Goal: Information Seeking & Learning: Learn about a topic

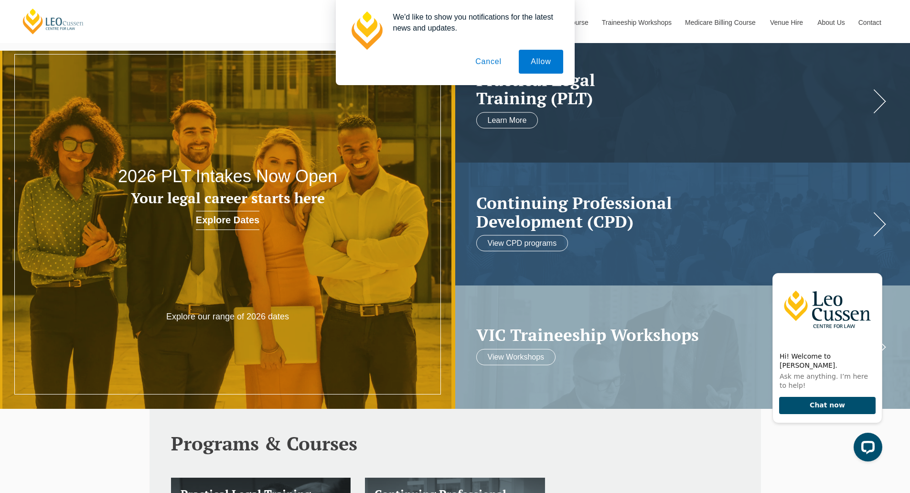
click at [481, 61] on button "Cancel" at bounding box center [489, 62] width 50 height 24
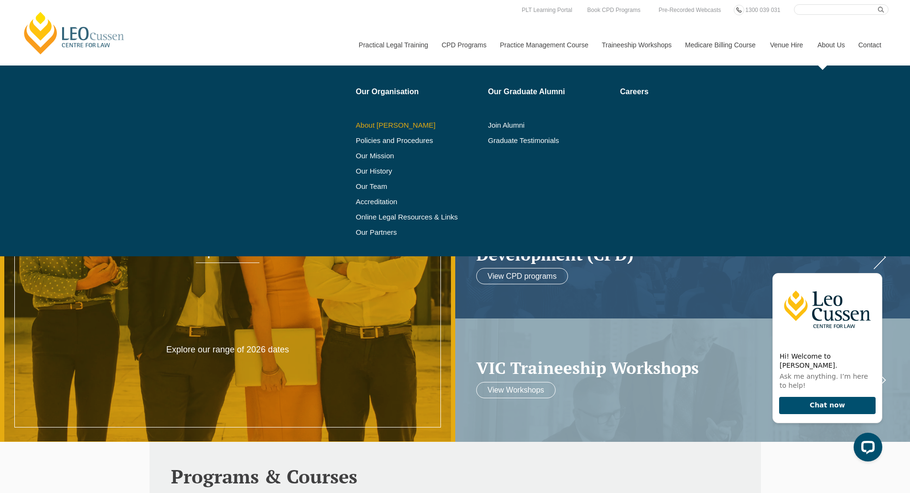
click at [401, 129] on link "About [PERSON_NAME]" at bounding box center [419, 125] width 126 height 8
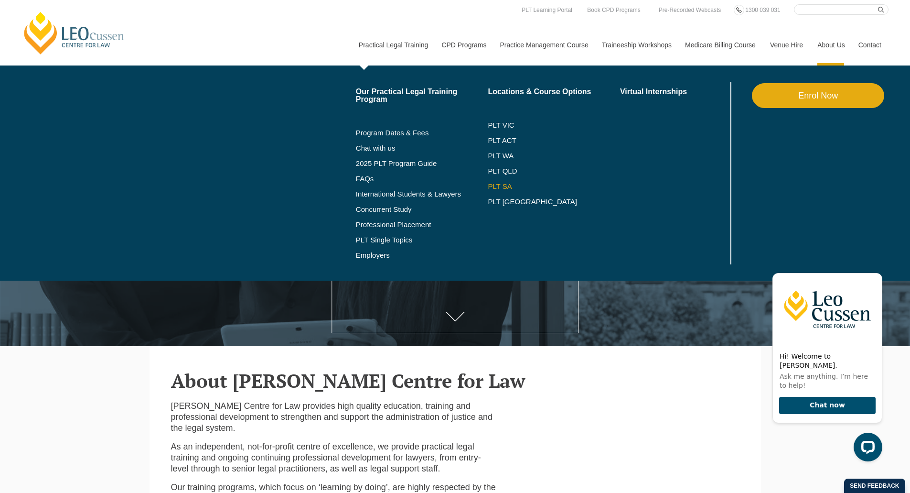
click at [496, 186] on link "PLT SA" at bounding box center [554, 187] width 132 height 8
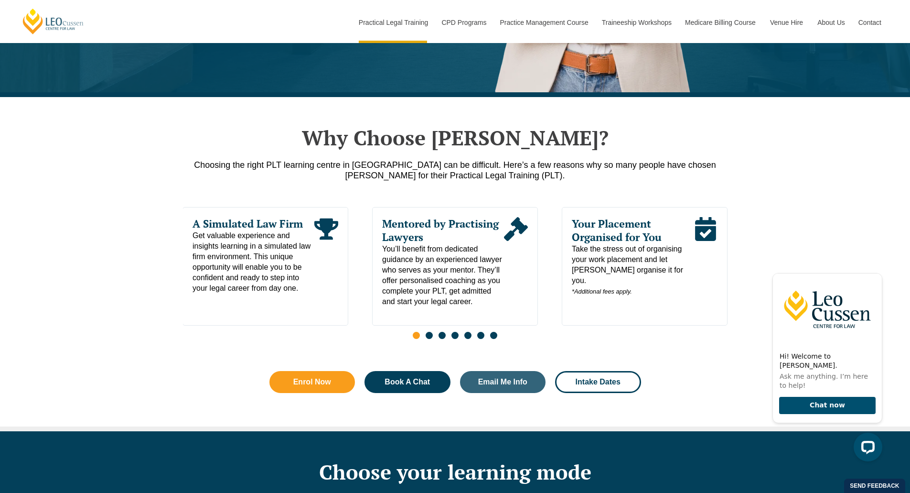
scroll to position [422, 0]
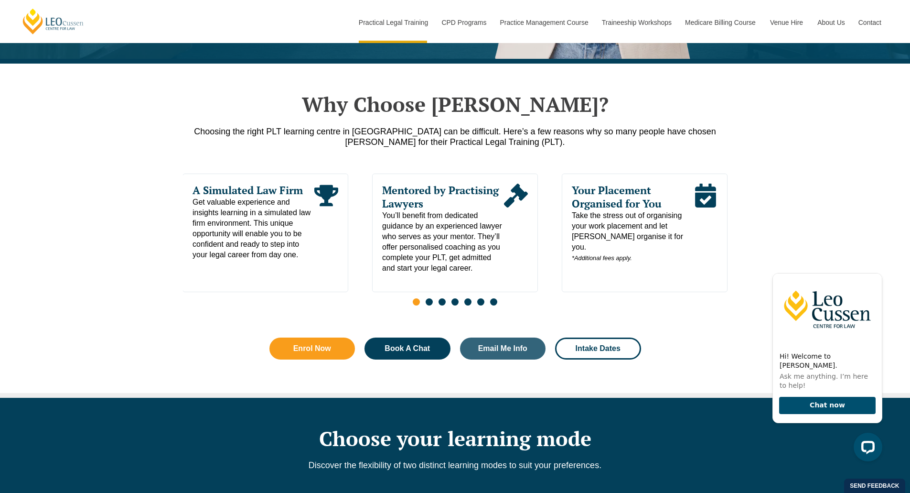
click at [429, 305] on span "Go to slide 2" at bounding box center [429, 301] width 7 height 7
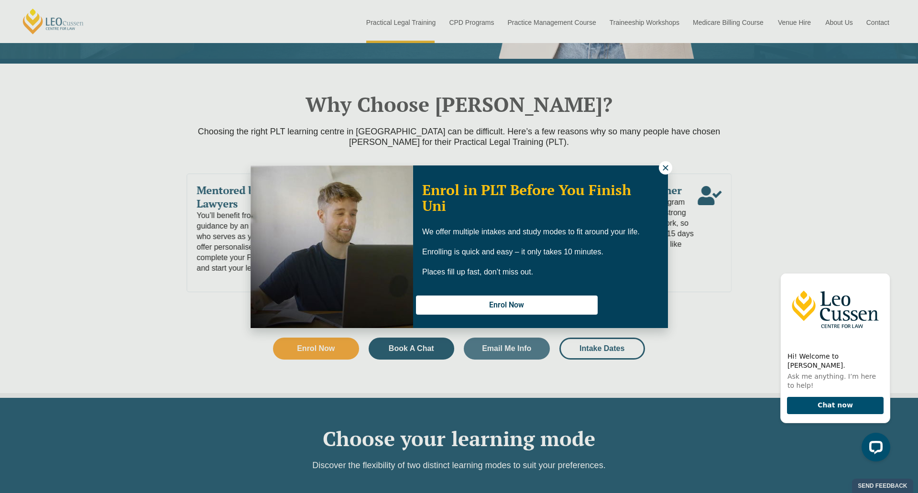
click at [667, 165] on icon at bounding box center [664, 167] width 5 height 5
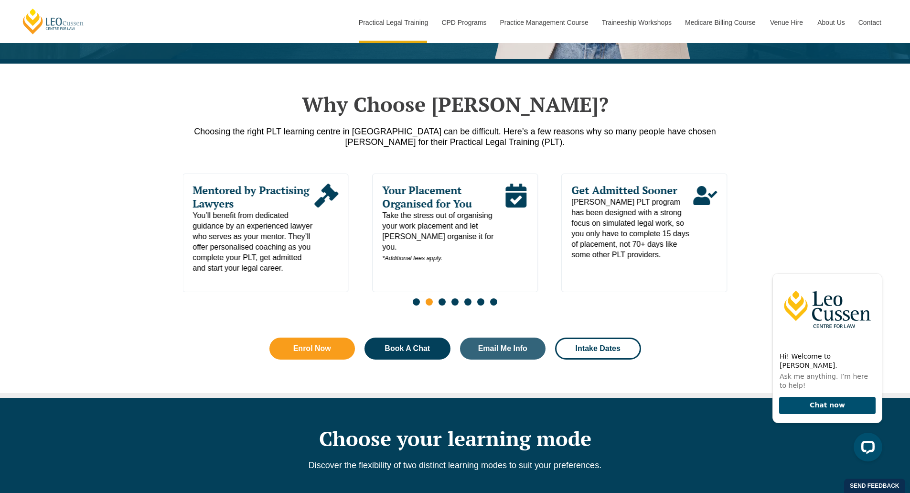
click at [443, 305] on span "Go to slide 3" at bounding box center [442, 301] width 7 height 7
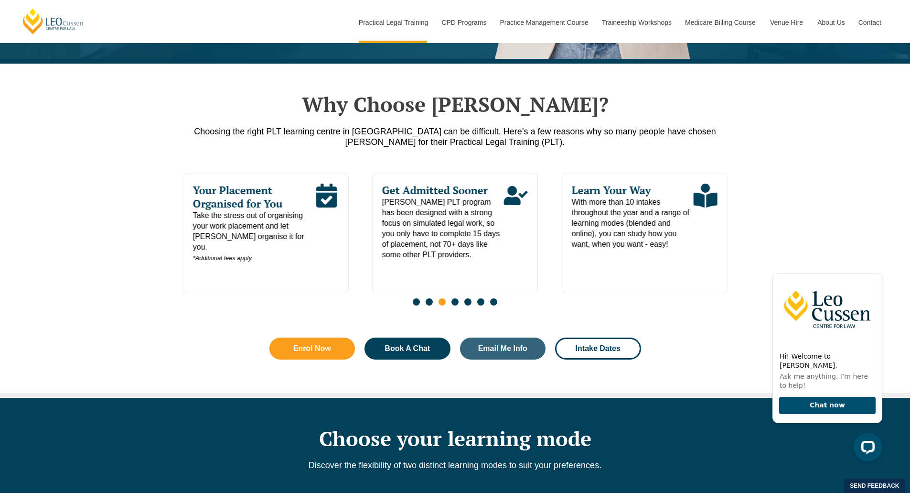
click at [454, 305] on span "Go to slide 4" at bounding box center [455, 301] width 7 height 7
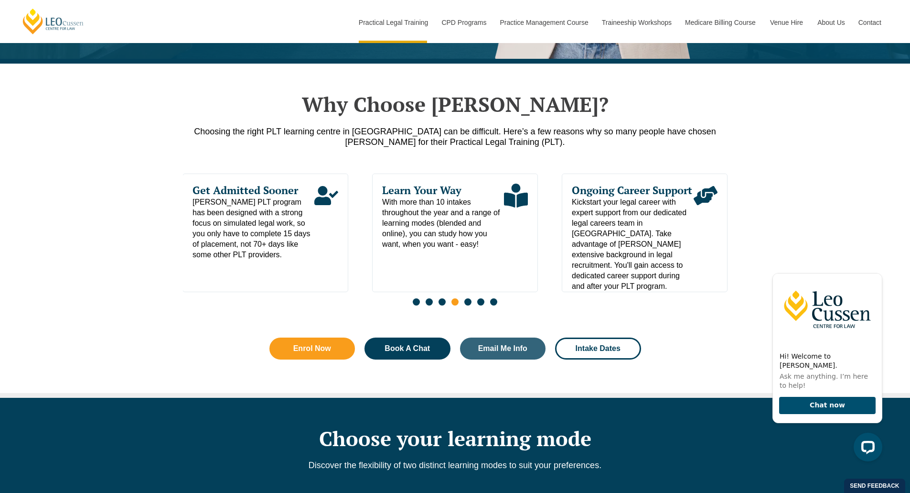
click at [468, 305] on span "Go to slide 5" at bounding box center [468, 301] width 7 height 7
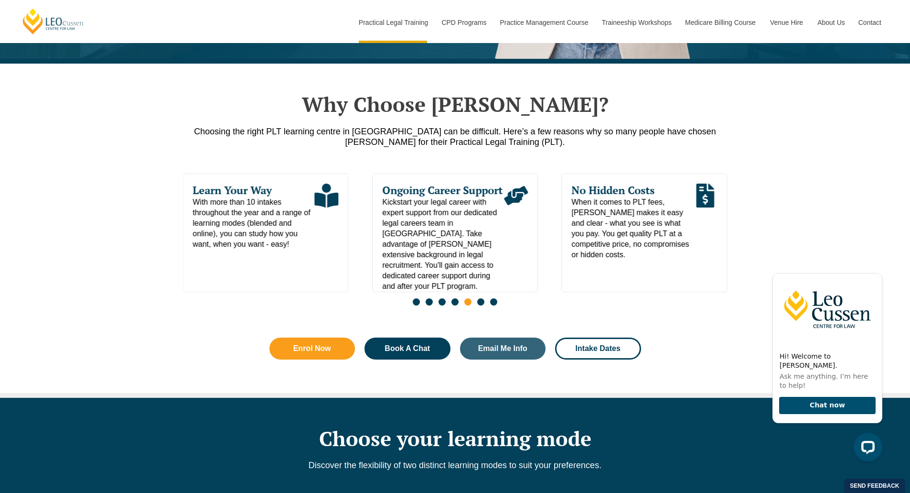
click at [479, 305] on span "Go to slide 6" at bounding box center [480, 301] width 7 height 7
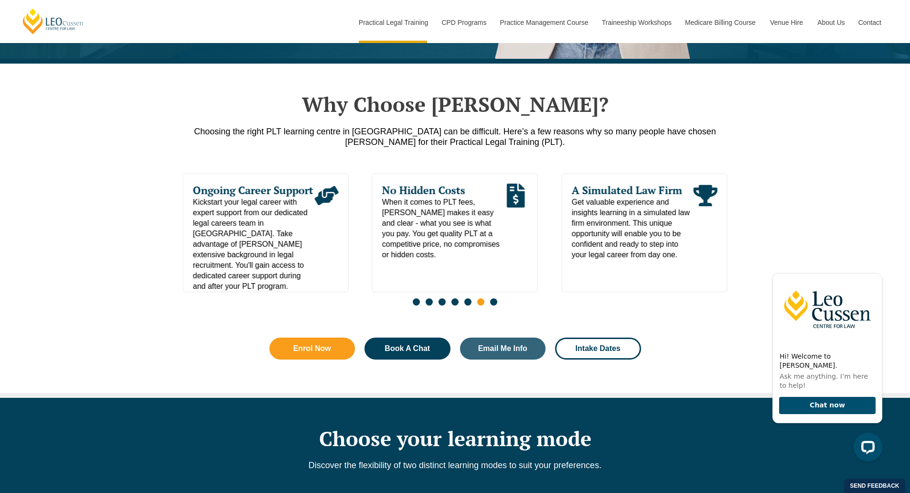
click at [491, 304] on span "Go to slide 7" at bounding box center [493, 301] width 7 height 7
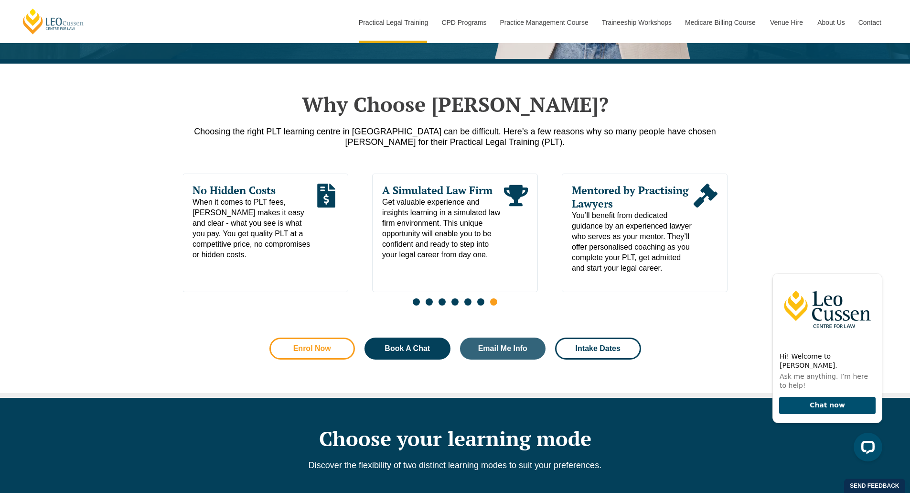
click at [322, 351] on span "Enrol Now" at bounding box center [312, 349] width 38 height 8
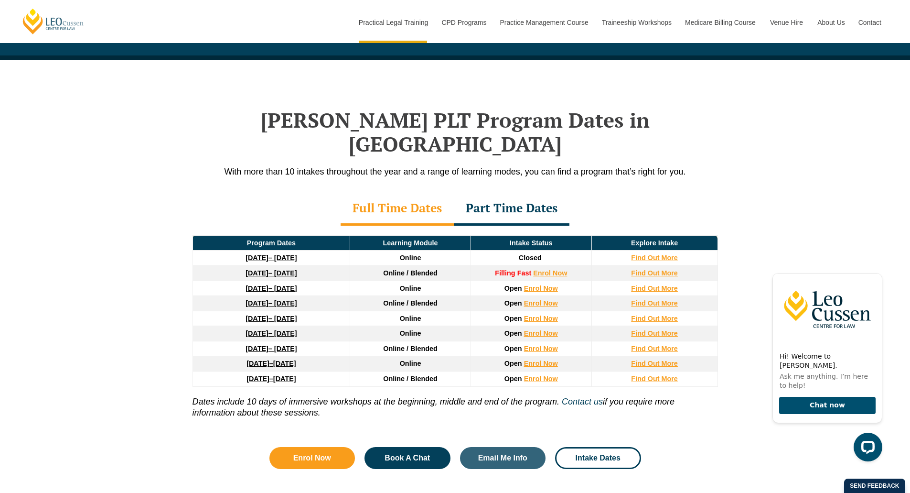
scroll to position [1201, 0]
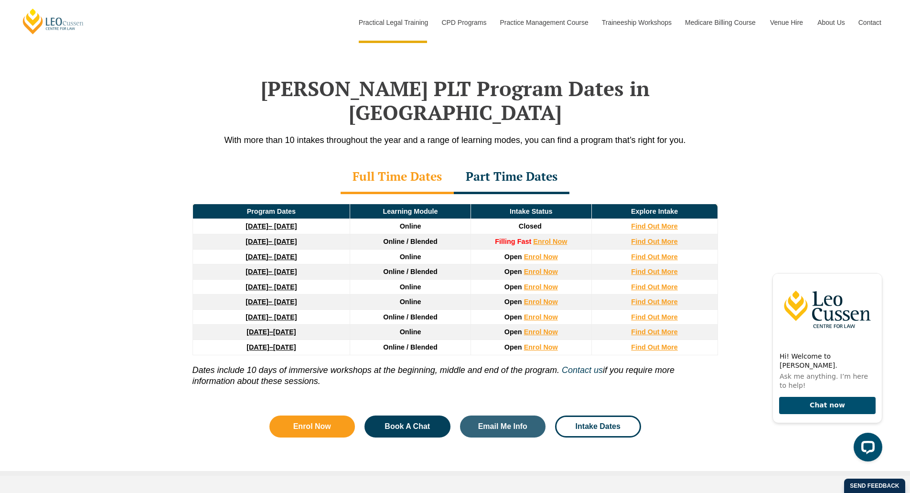
click at [412, 238] on span "Online / Blended" at bounding box center [410, 242] width 54 height 8
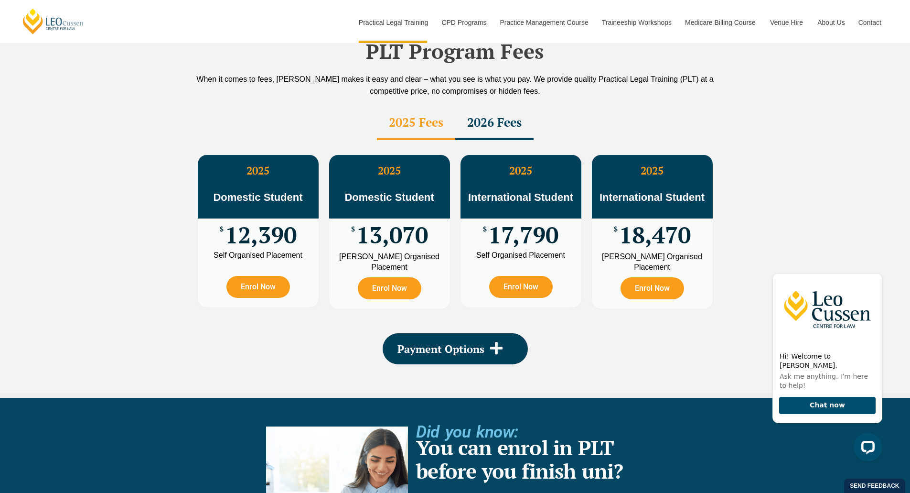
scroll to position [1667, 0]
click at [473, 343] on span "Payment Options" at bounding box center [441, 348] width 87 height 11
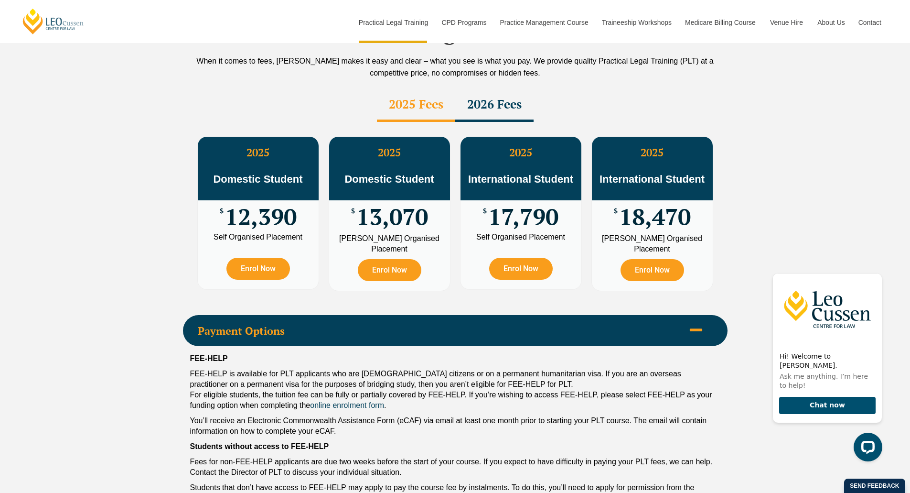
scroll to position [1653, 0]
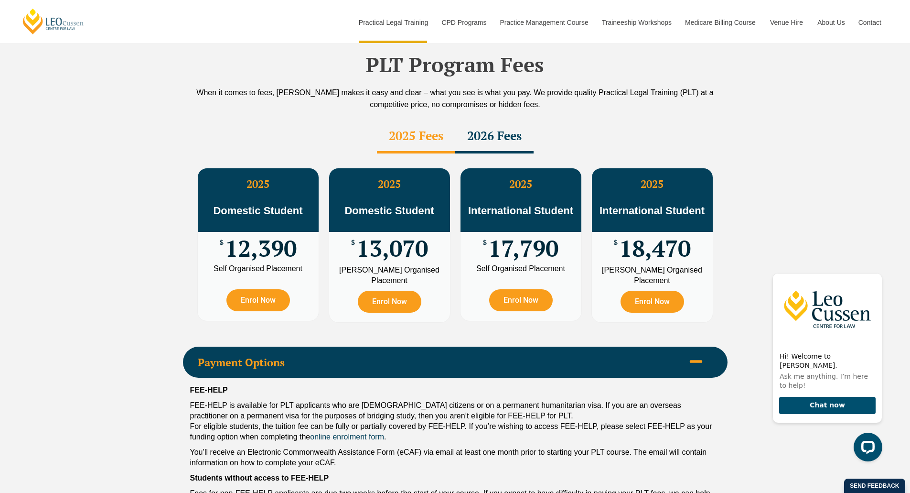
click at [482, 120] on div "2026 Fees" at bounding box center [494, 136] width 78 height 33
click at [404, 239] on span "13,255" at bounding box center [393, 248] width 72 height 19
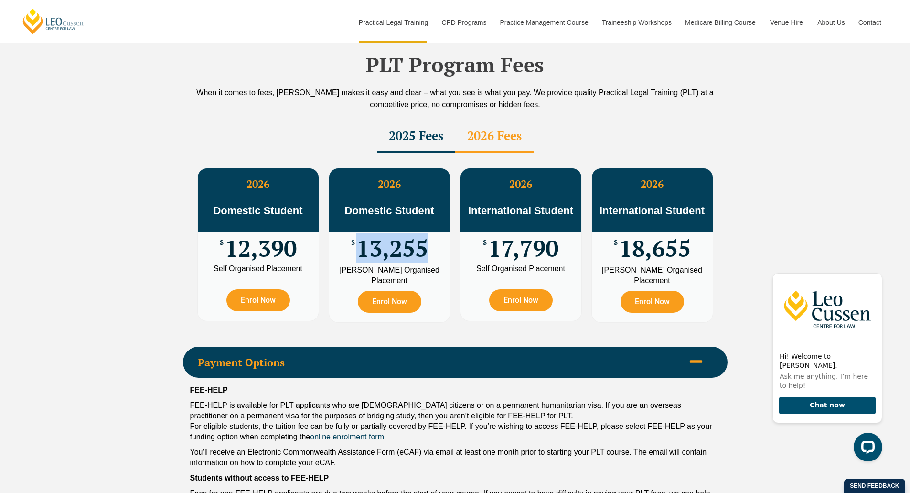
click at [404, 239] on span "13,255" at bounding box center [393, 248] width 72 height 19
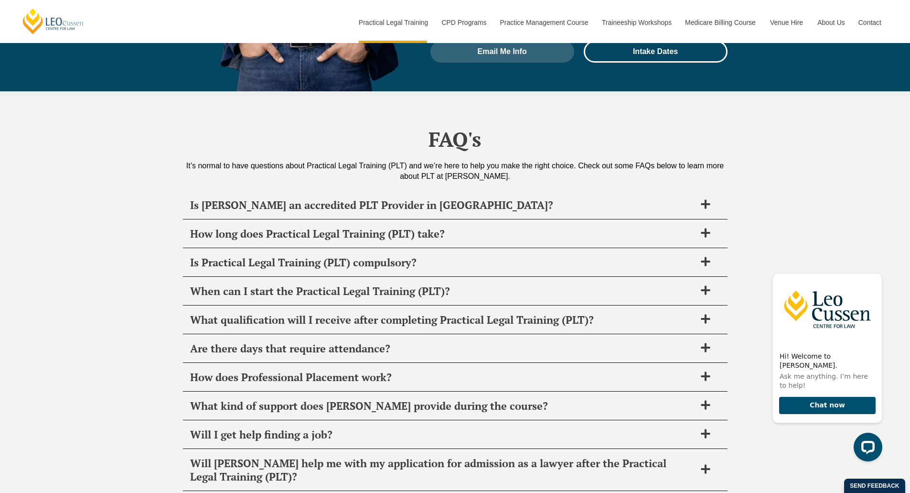
scroll to position [4623, 0]
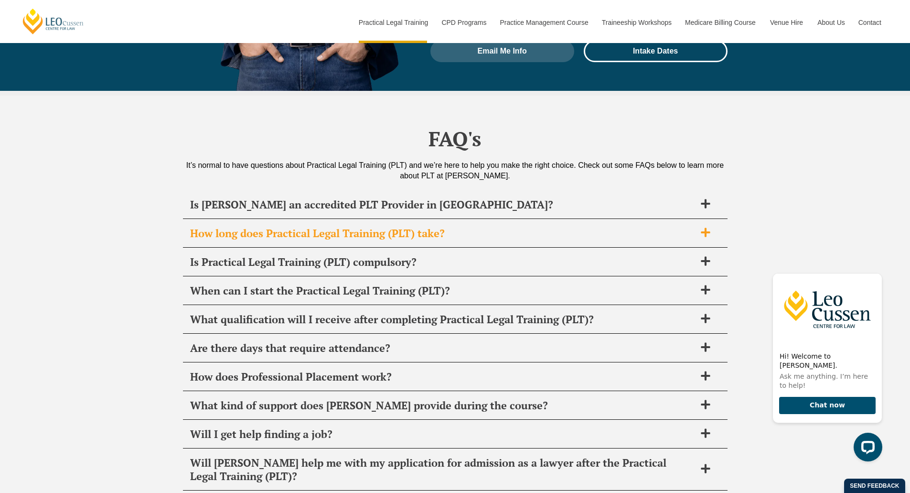
click at [289, 227] on h2 "How long does Practical Legal Training (PLT) take?" at bounding box center [443, 233] width 506 height 13
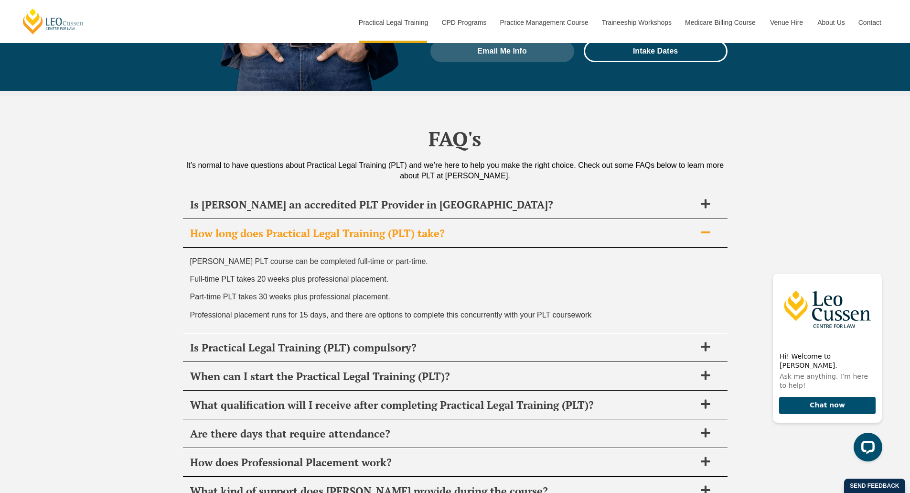
click at [327, 227] on h2 "How long does Practical Legal Training (PLT) take?" at bounding box center [443, 233] width 506 height 13
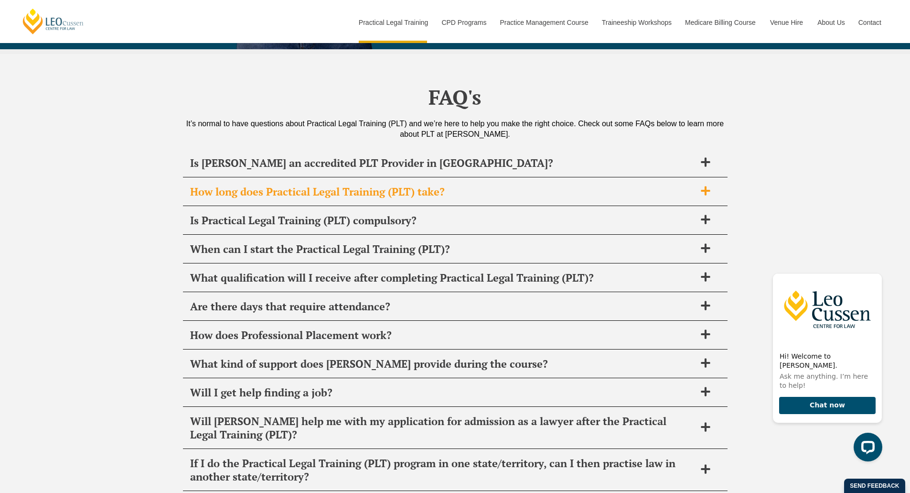
scroll to position [4665, 0]
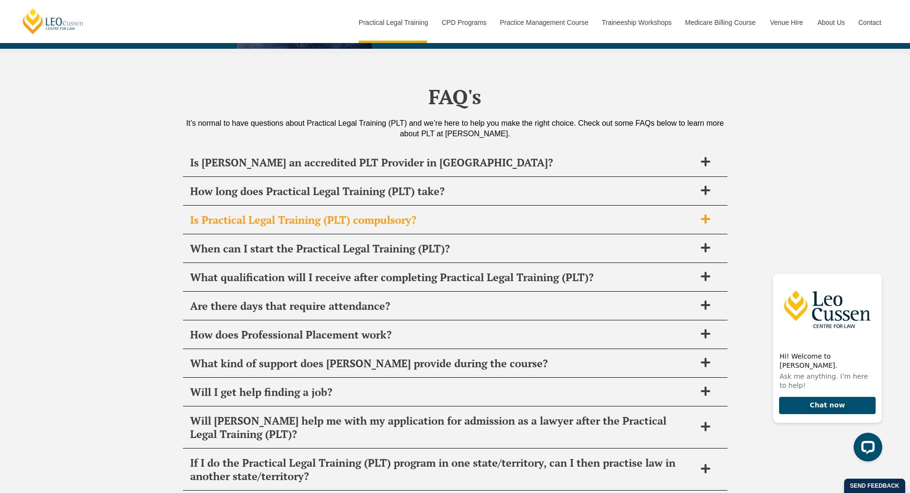
click at [336, 213] on h2 "Is Practical Legal Training (PLT) compulsory?" at bounding box center [443, 219] width 506 height 13
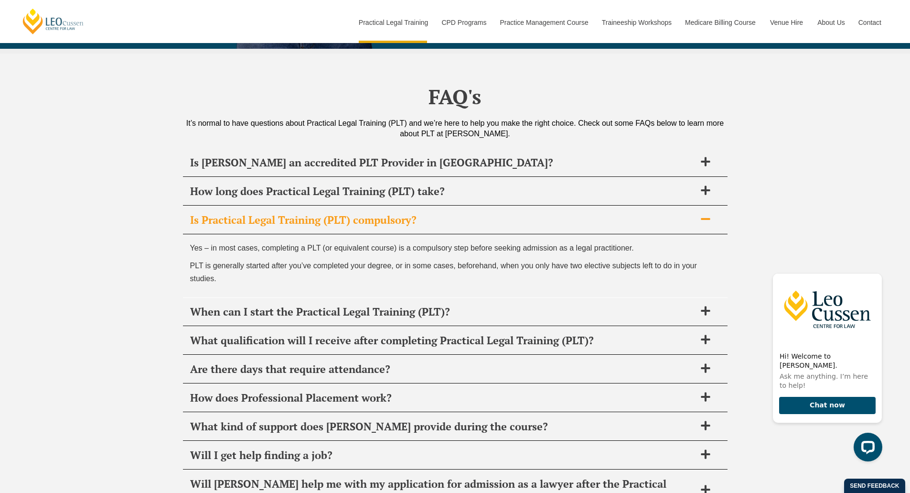
click at [391, 213] on h2 "Is Practical Legal Training (PLT) compulsory?" at bounding box center [443, 219] width 506 height 13
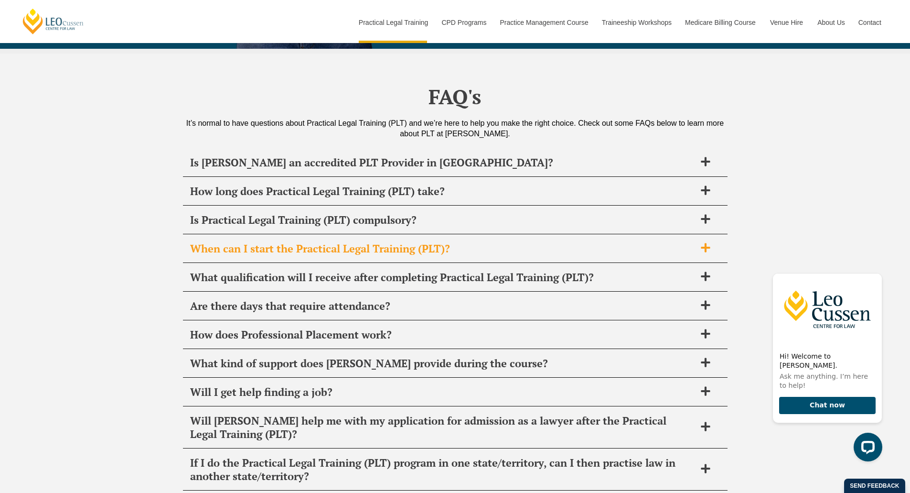
click at [387, 242] on h2 "When can I start the Practical Legal Training (PLT)?" at bounding box center [443, 248] width 506 height 13
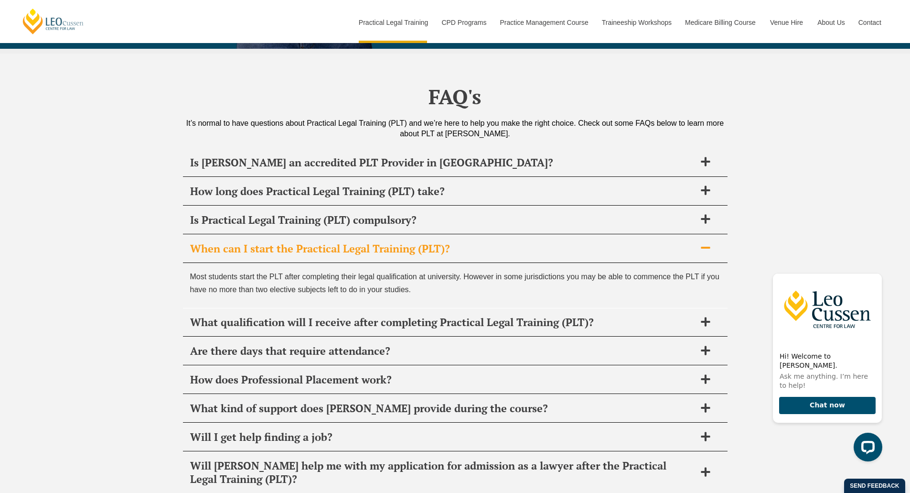
click at [345, 242] on h2 "When can I start the Practical Legal Training (PLT)?" at bounding box center [443, 248] width 506 height 13
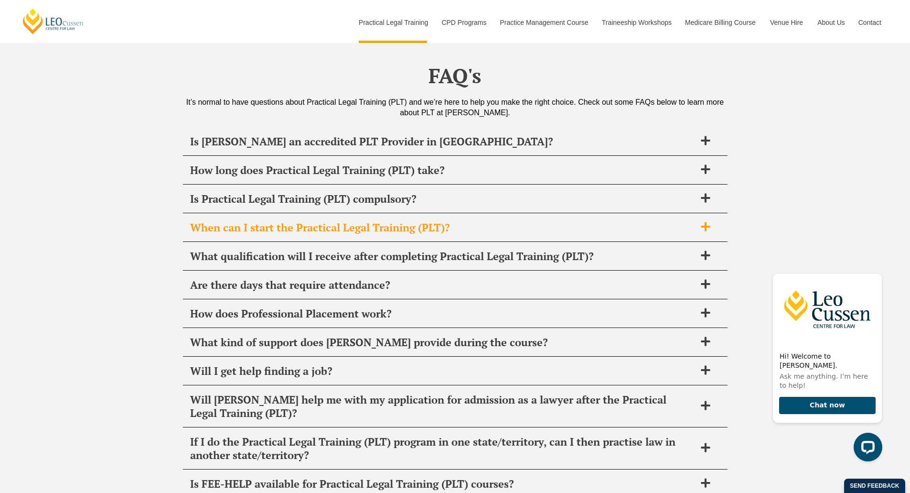
scroll to position [4686, 0]
click at [345, 249] on h2 "What qualification will I receive after completing Practical Legal Training (PL…" at bounding box center [443, 255] width 506 height 13
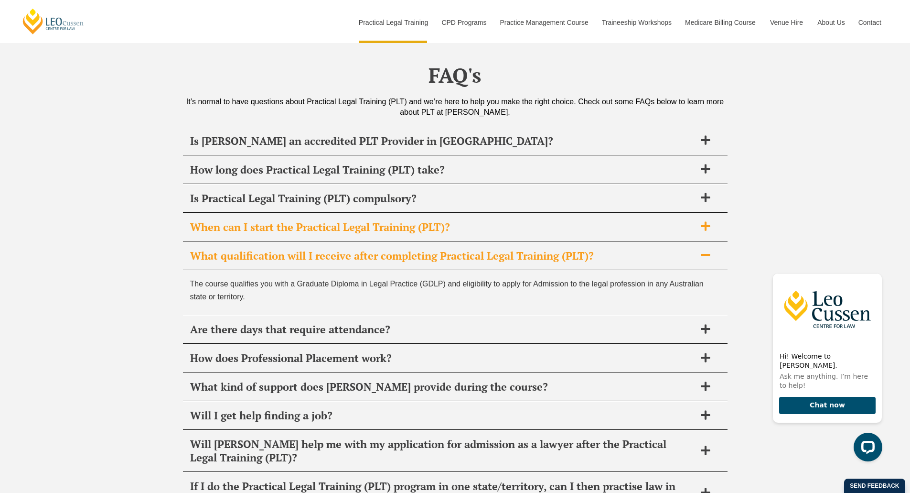
click at [345, 249] on h2 "What qualification will I receive after completing Practical Legal Training (PL…" at bounding box center [443, 255] width 506 height 13
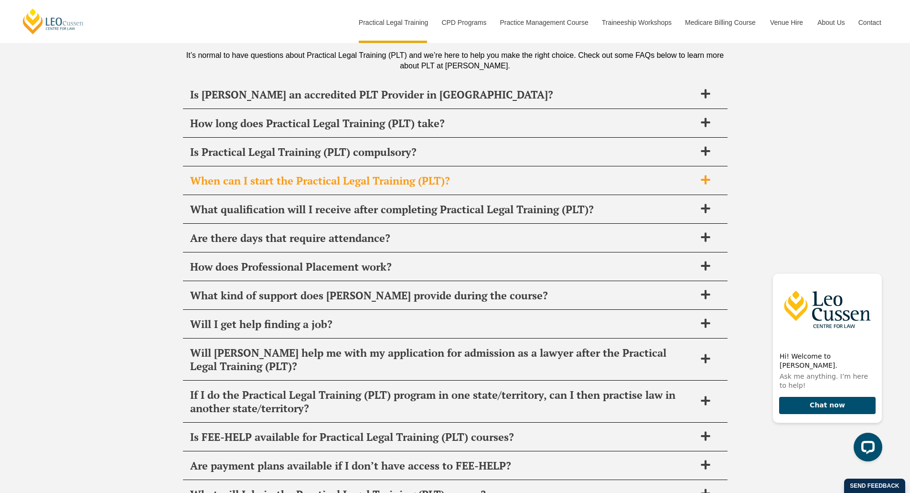
scroll to position [4733, 0]
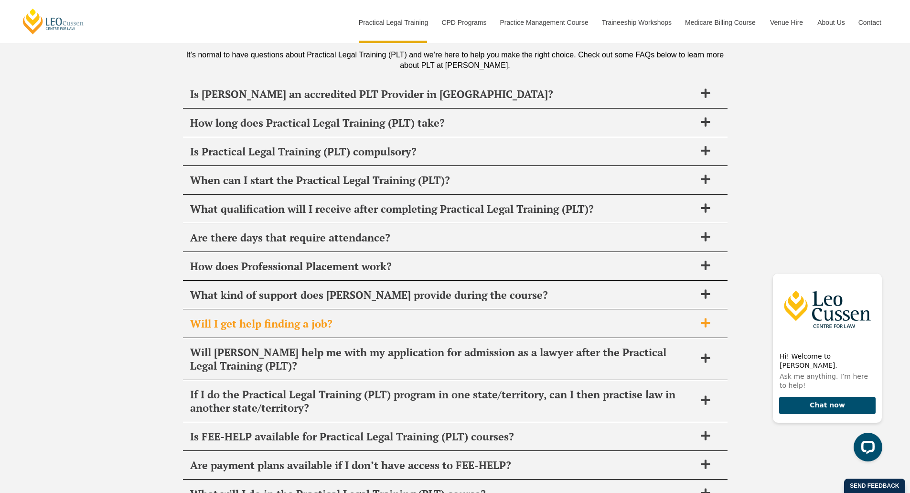
click at [320, 317] on h2 "Will I get help finding a job?" at bounding box center [443, 323] width 506 height 13
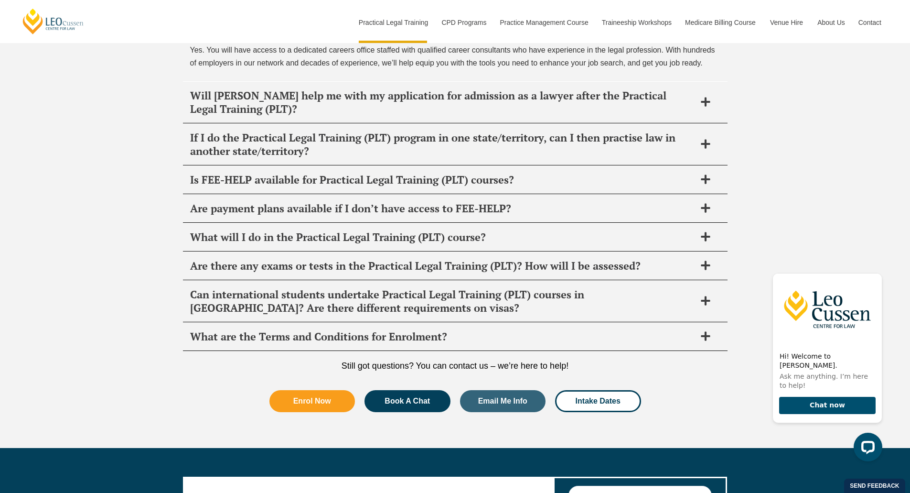
scroll to position [5035, 0]
